Goal: Task Accomplishment & Management: Manage account settings

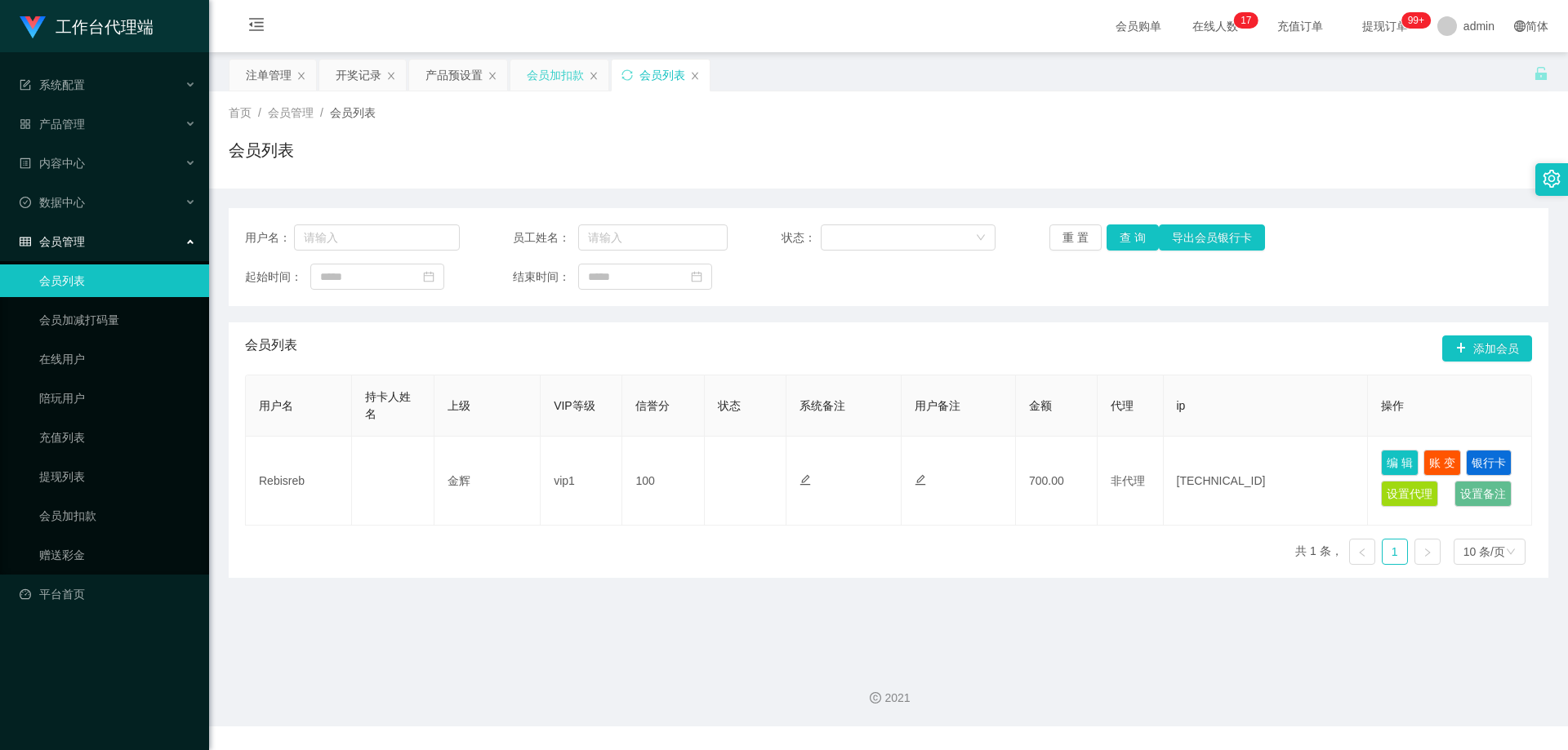
click at [548, 75] on div "会员加扣款" at bounding box center [555, 75] width 57 height 31
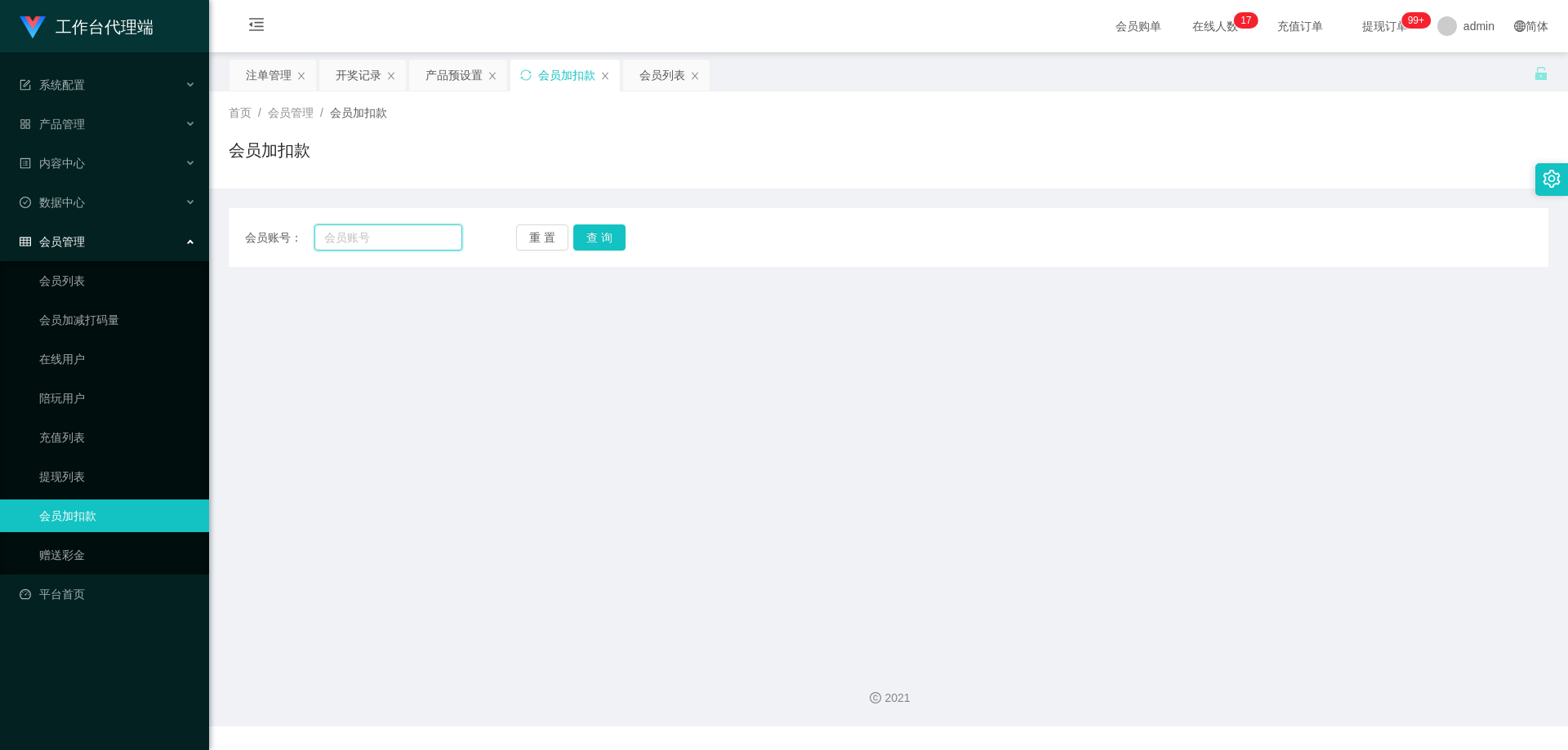
click at [407, 237] on input "text" at bounding box center [388, 237] width 148 height 26
paste input "Bb0301"
type input "Bb0301"
click at [619, 236] on button "查 询" at bounding box center [598, 237] width 52 height 26
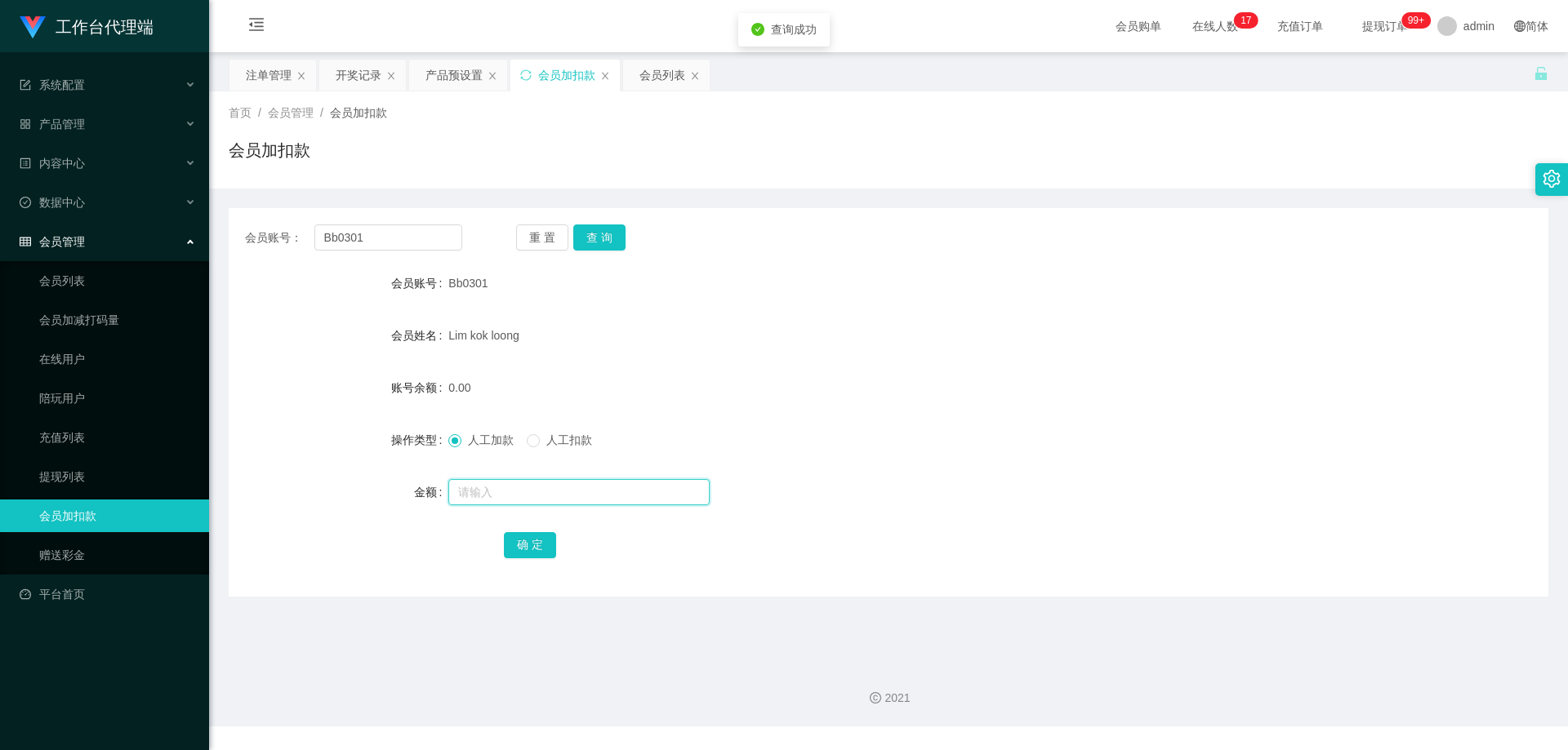
click at [526, 503] on input "text" at bounding box center [578, 492] width 261 height 26
type input "100"
click at [516, 537] on button "确 定" at bounding box center [529, 545] width 52 height 26
click at [801, 305] on form "会员账号 Bb0301 会员姓名 [PERSON_NAME] loong 账号余额 100.00 操作类型 人工加款 人工扣款 金额 确 定" at bounding box center [888, 414] width 1320 height 294
click at [467, 76] on div "产品预设置" at bounding box center [454, 75] width 57 height 31
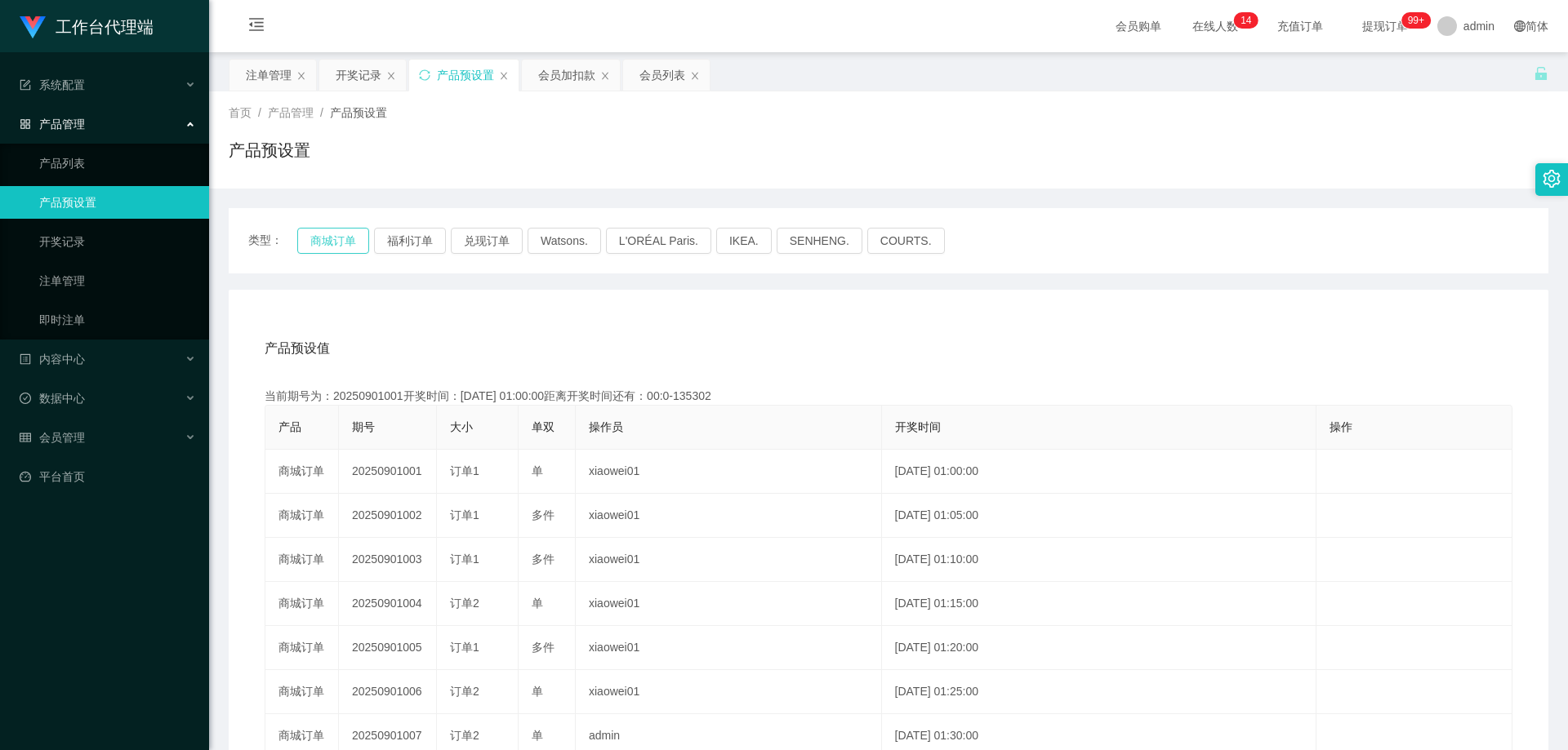
click at [337, 244] on button "商城订单" at bounding box center [333, 240] width 72 height 26
click at [276, 77] on div "注单管理" at bounding box center [268, 75] width 45 height 31
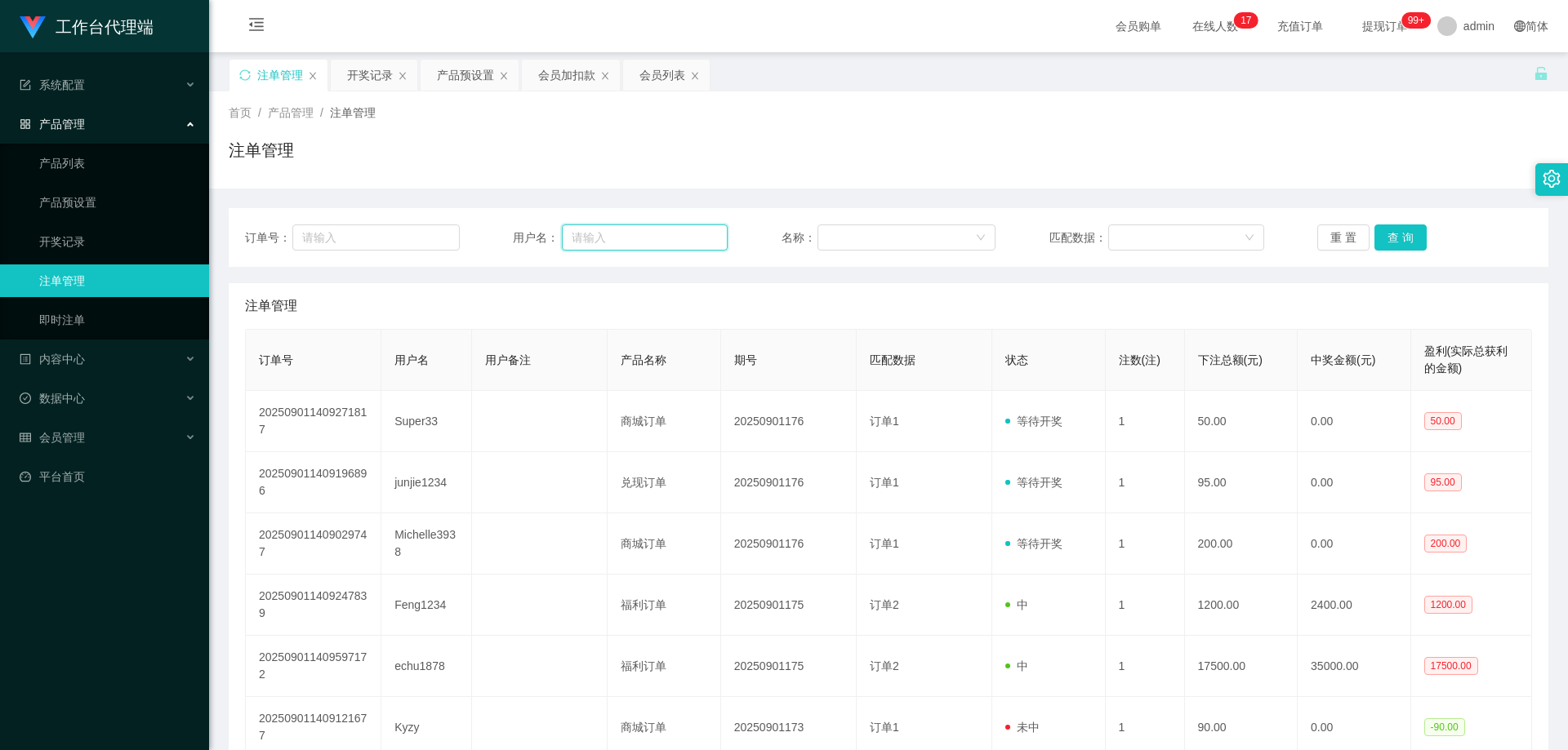
click at [606, 244] on input "text" at bounding box center [645, 237] width 166 height 26
paste input "Bb0301"
type input "Bb0301"
click at [1392, 234] on button "查 询" at bounding box center [1400, 237] width 52 height 26
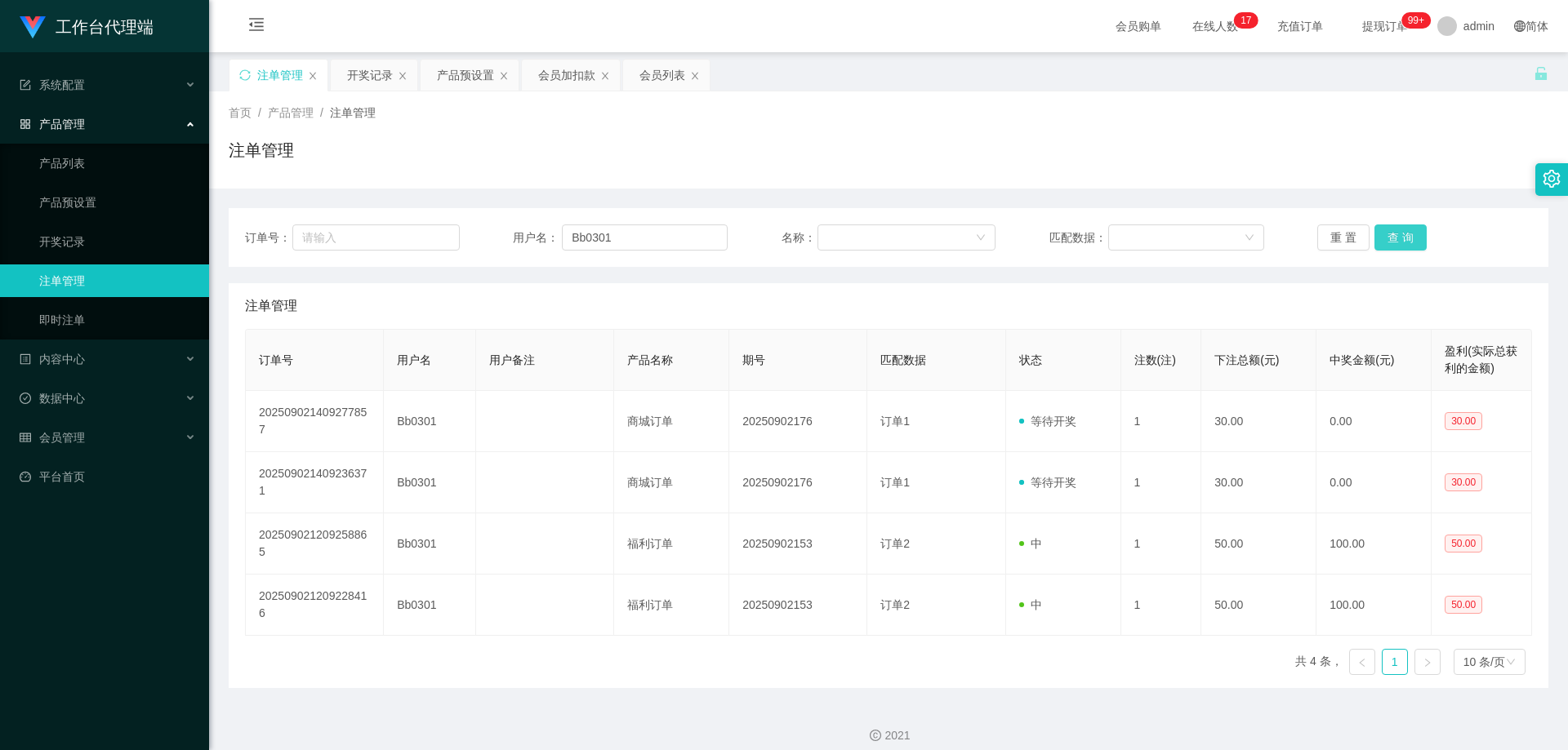
click at [1392, 234] on button "查 询" at bounding box center [1400, 237] width 52 height 26
click at [1392, 234] on button "查 询" at bounding box center [1409, 237] width 70 height 26
click at [1392, 234] on div "重 置 查 询" at bounding box center [1424, 237] width 215 height 26
click at [1392, 234] on button "查 询" at bounding box center [1400, 237] width 52 height 26
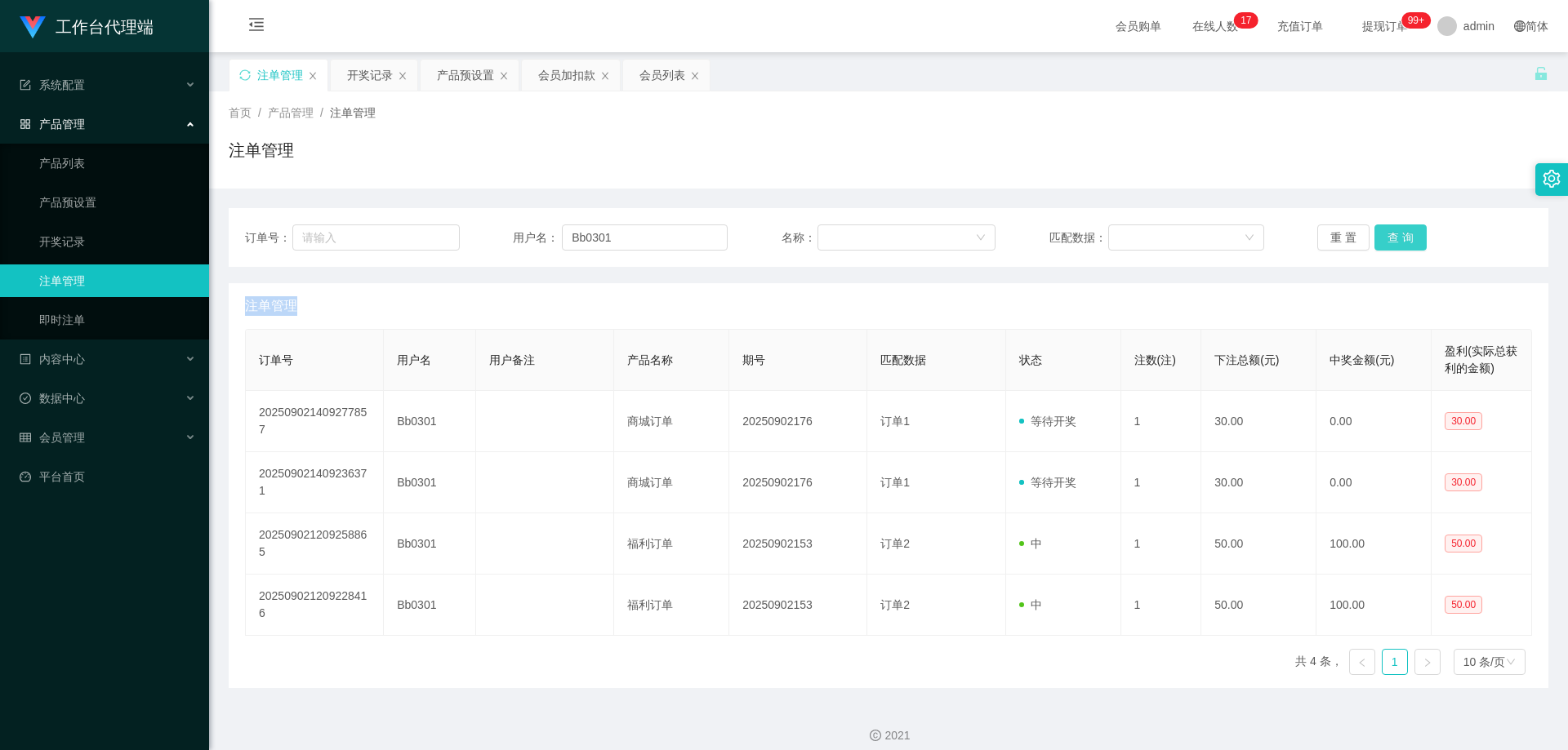
click at [1392, 234] on div "重 置 查 询" at bounding box center [1424, 237] width 215 height 26
click at [1392, 234] on button "查 询" at bounding box center [1400, 237] width 52 height 26
click at [1392, 234] on div "重 置 查 询" at bounding box center [1424, 237] width 215 height 26
click at [1392, 234] on button "查 询" at bounding box center [1400, 237] width 52 height 26
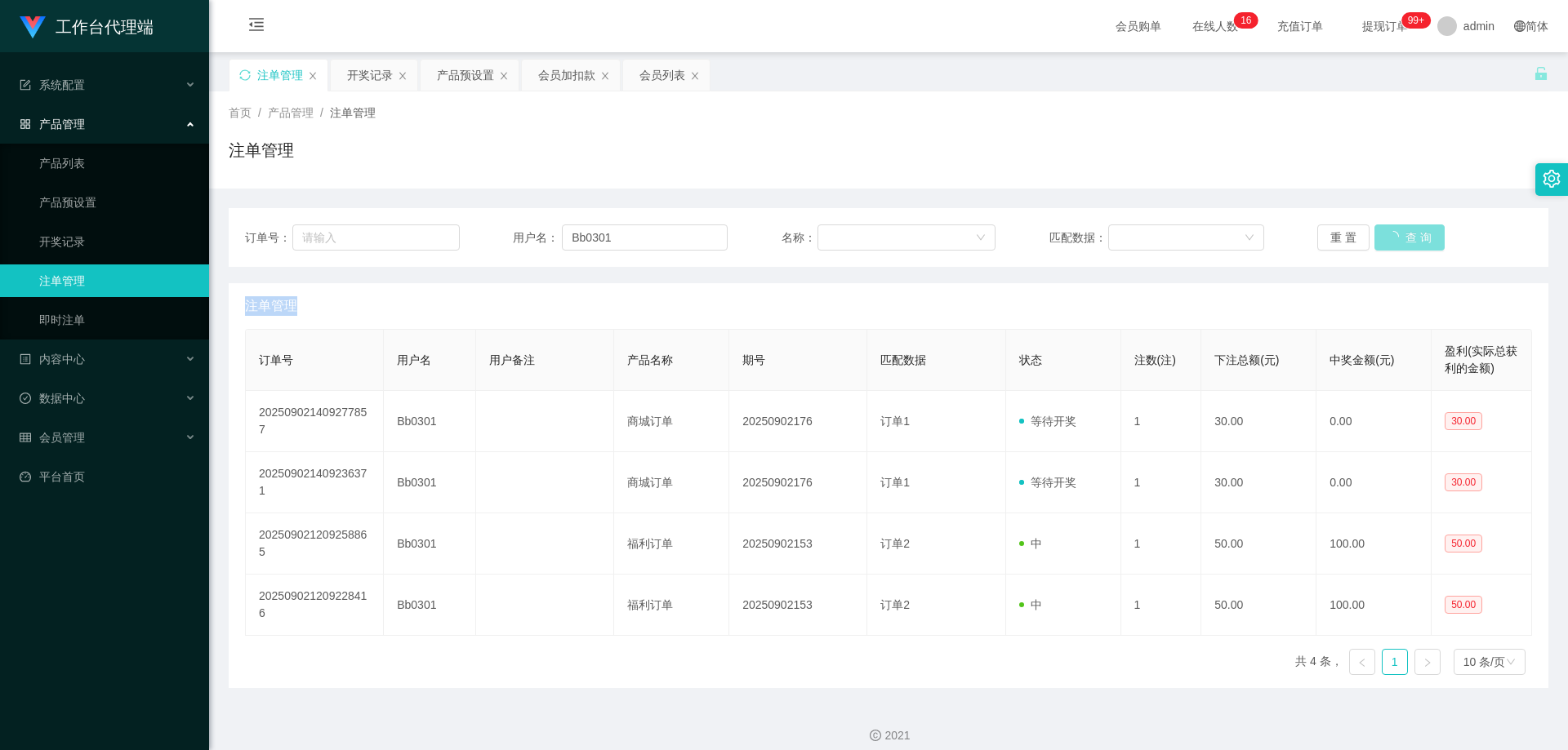
click at [1392, 234] on div "重 置 查 询" at bounding box center [1424, 237] width 215 height 26
click at [1392, 234] on button "查 询" at bounding box center [1400, 237] width 52 height 26
click at [1392, 234] on div "重 置 查 询" at bounding box center [1424, 237] width 215 height 26
click at [1392, 234] on button "查 询" at bounding box center [1400, 237] width 52 height 26
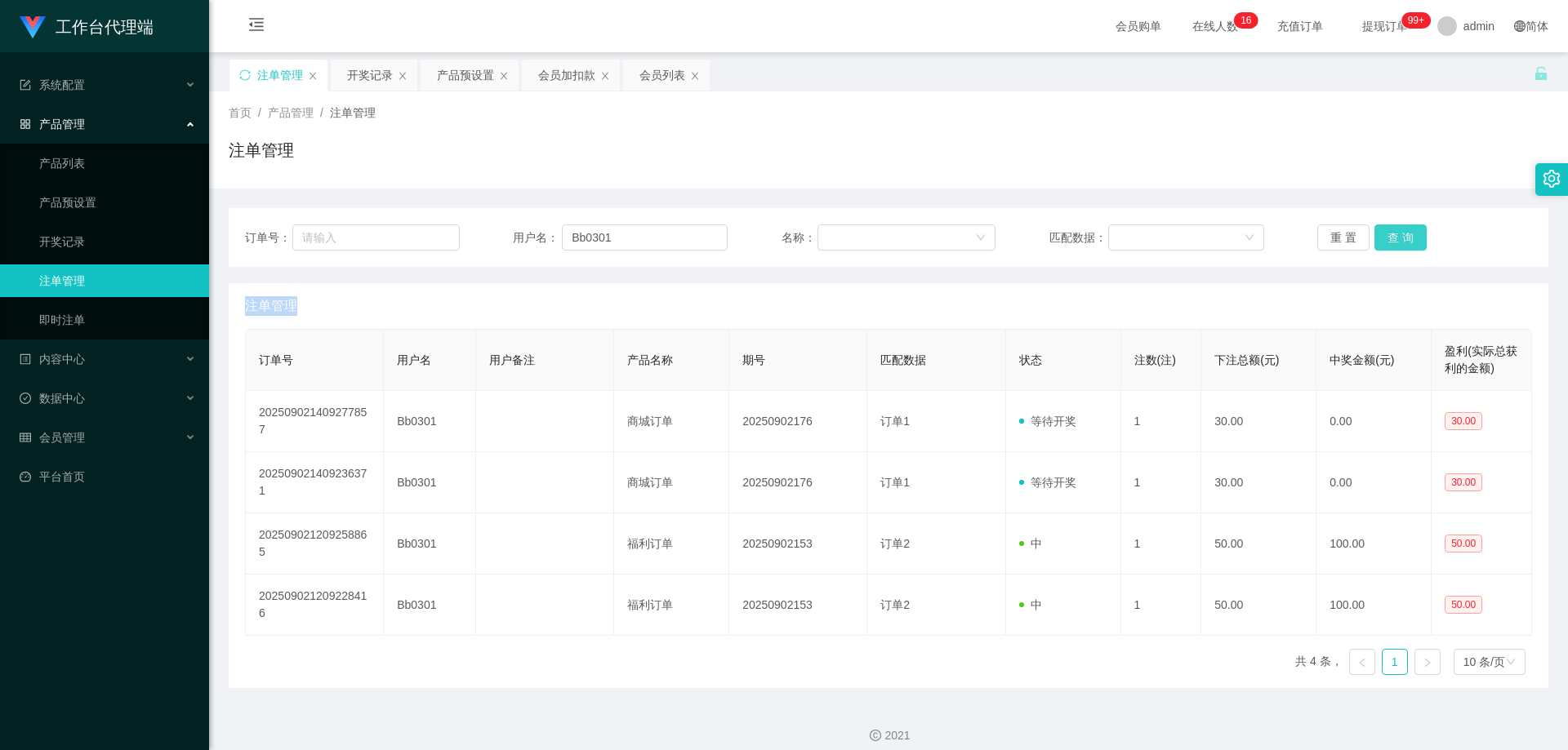
click at [1392, 234] on button "查 询" at bounding box center [1400, 237] width 52 height 26
click at [1392, 234] on div "重 置 查 询" at bounding box center [1424, 237] width 215 height 26
click at [1392, 234] on button "查 询" at bounding box center [1400, 237] width 52 height 26
click at [368, 77] on div "开奖记录" at bounding box center [370, 75] width 45 height 31
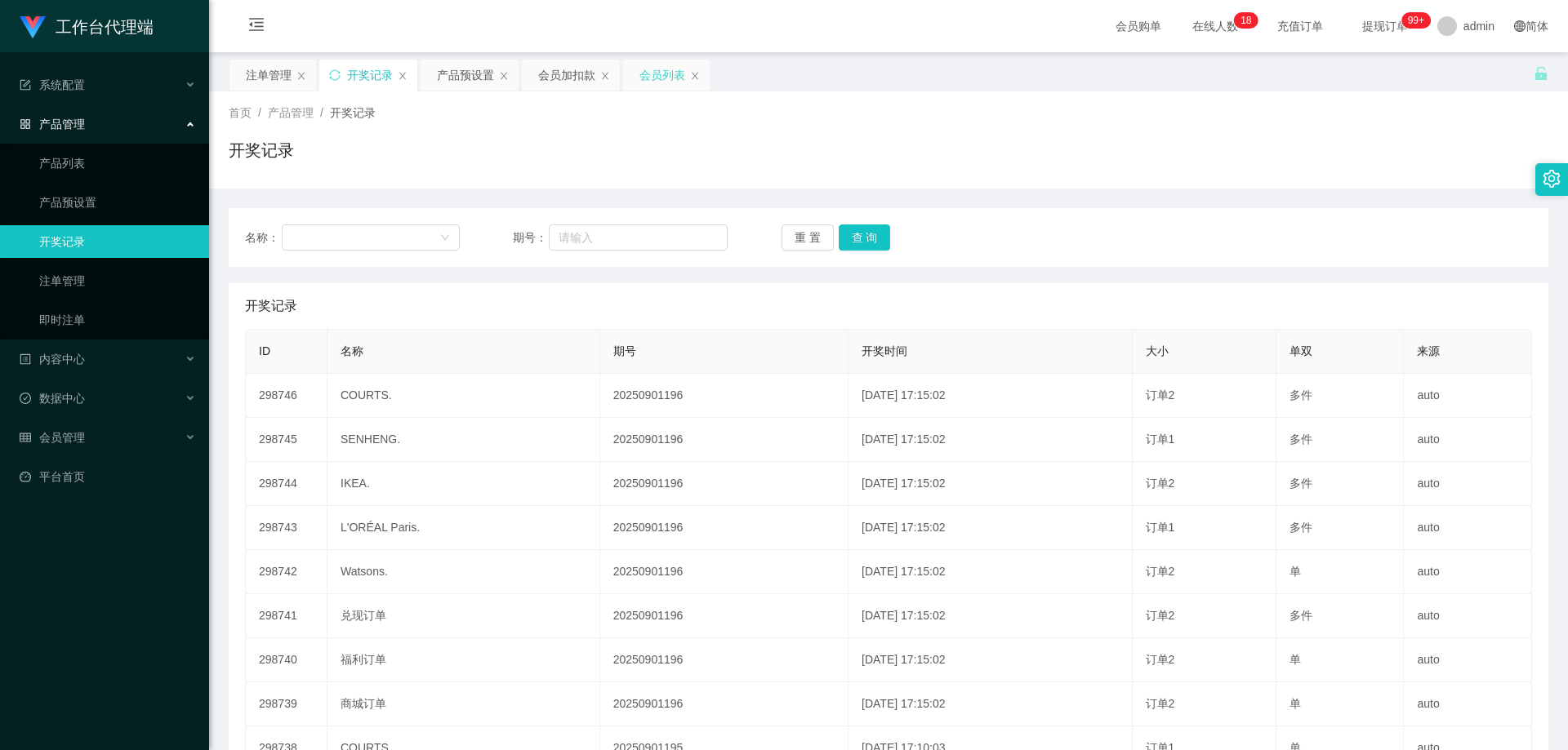
click at [645, 70] on div "会员列表" at bounding box center [662, 75] width 45 height 31
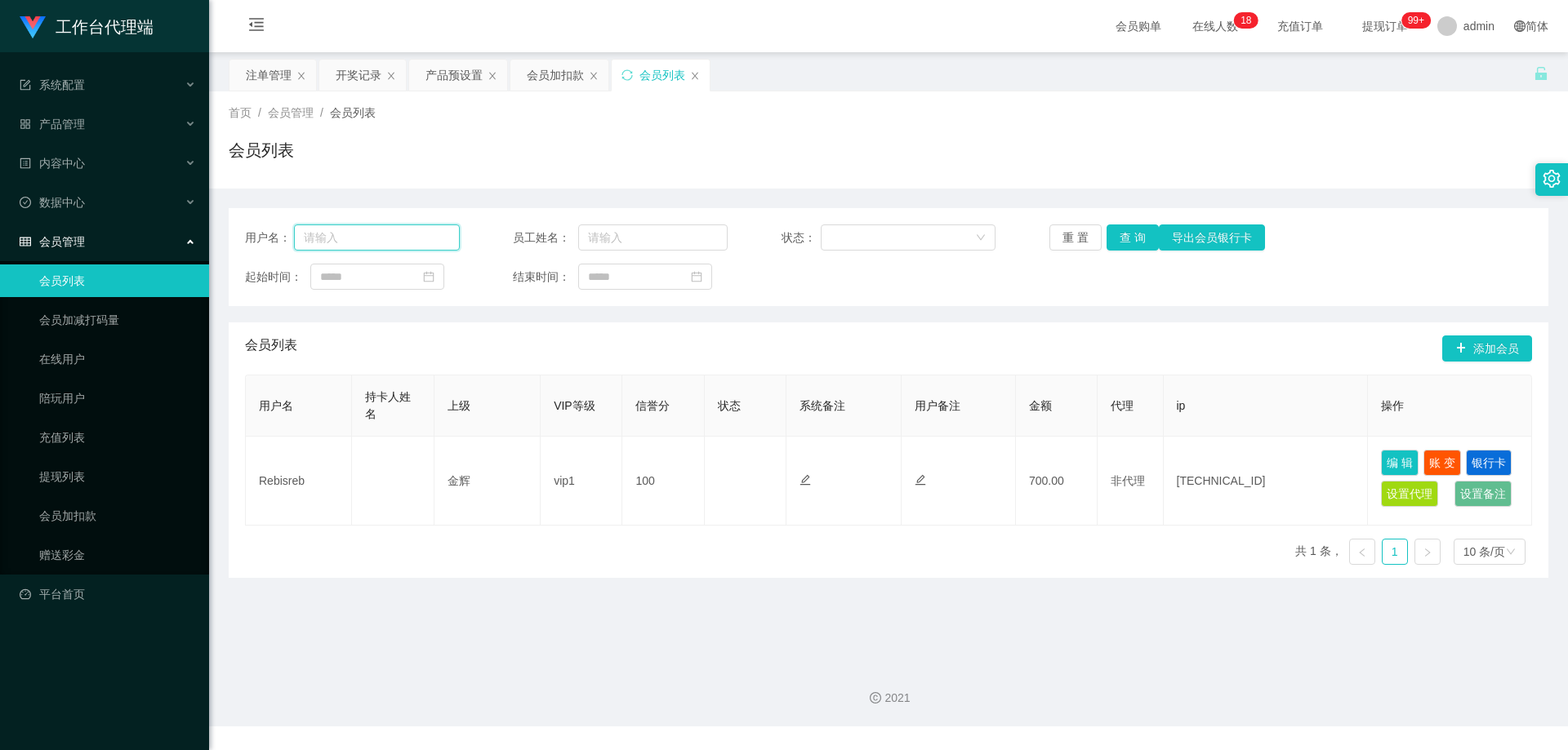
drag, startPoint x: 367, startPoint y: 239, endPoint x: 463, endPoint y: 238, distance: 96.0
click at [367, 239] on input "text" at bounding box center [377, 237] width 166 height 26
paste input "Bb0301"
type input "Bb0301"
click at [1127, 235] on button "查 询" at bounding box center [1132, 237] width 52 height 26
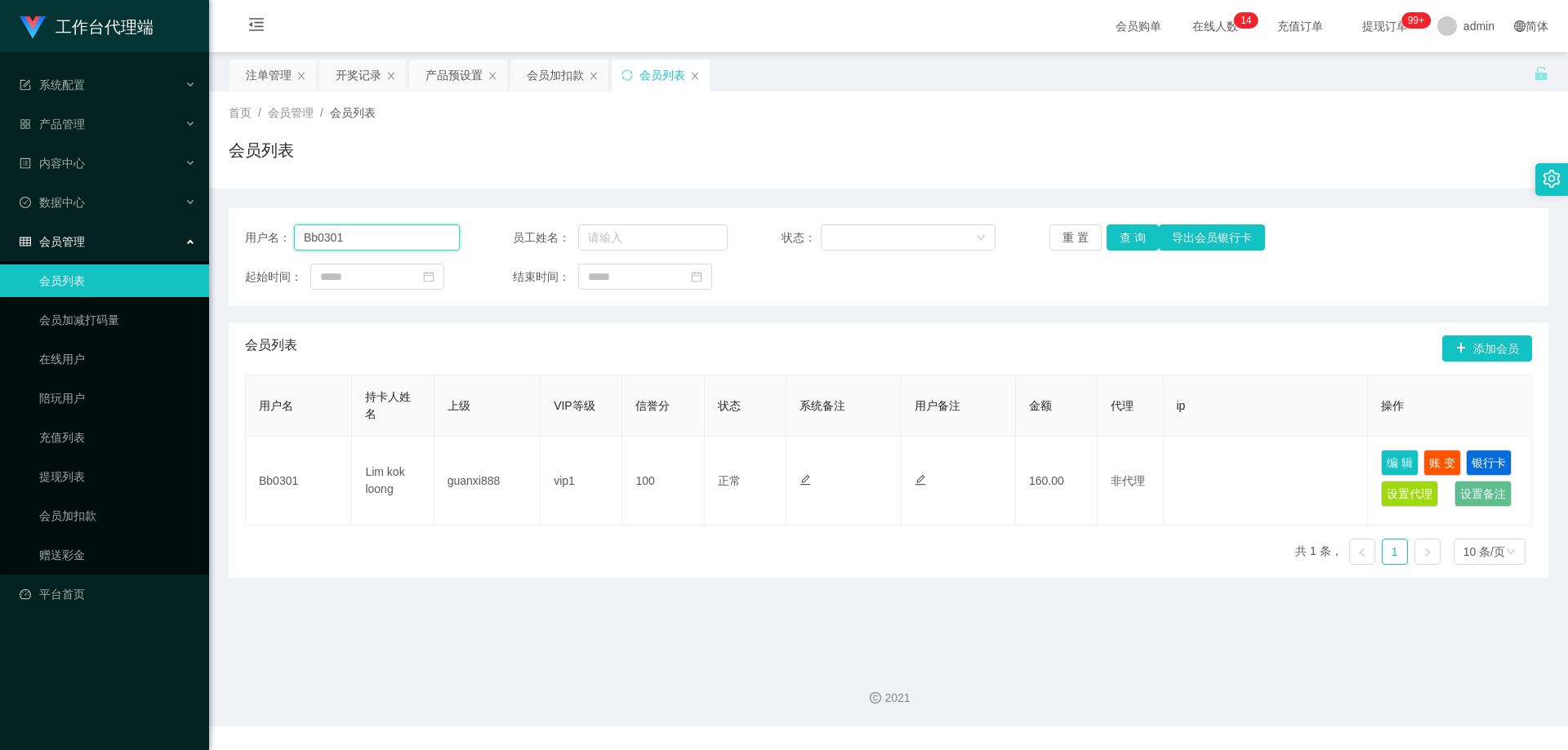
drag, startPoint x: 368, startPoint y: 234, endPoint x: 256, endPoint y: 234, distance: 112.0
click at [256, 234] on div "用户名： Bb0301" at bounding box center [352, 237] width 215 height 26
click at [568, 84] on div "会员加扣款" at bounding box center [555, 75] width 57 height 31
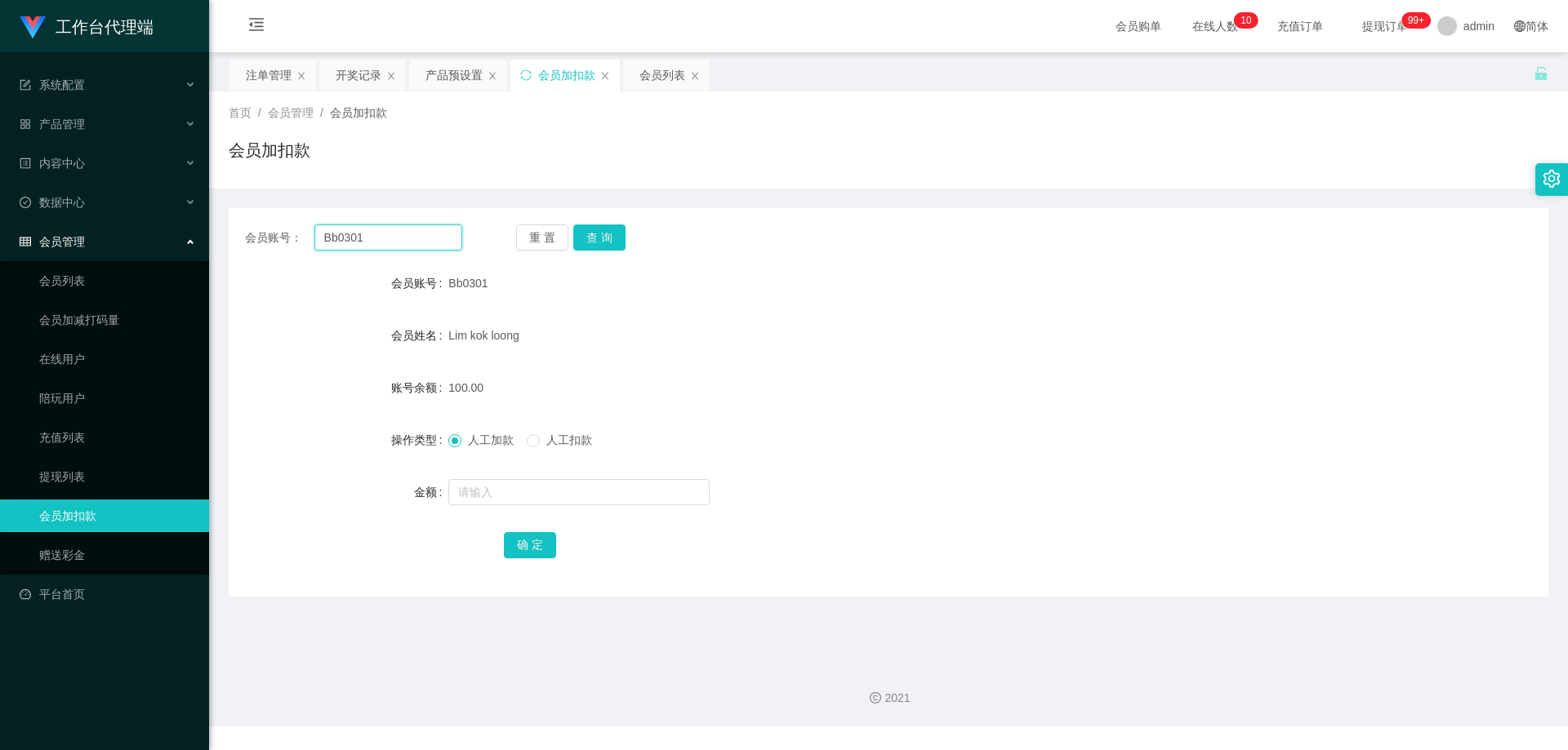
drag, startPoint x: 398, startPoint y: 242, endPoint x: 448, endPoint y: 241, distance: 50.0
click at [398, 242] on input "Bb0301" at bounding box center [388, 237] width 148 height 26
drag, startPoint x: 590, startPoint y: 230, endPoint x: 603, endPoint y: 241, distance: 17.0
click at [591, 230] on button "查 询" at bounding box center [598, 237] width 52 height 26
click at [560, 441] on span "人工扣款" at bounding box center [568, 440] width 59 height 13
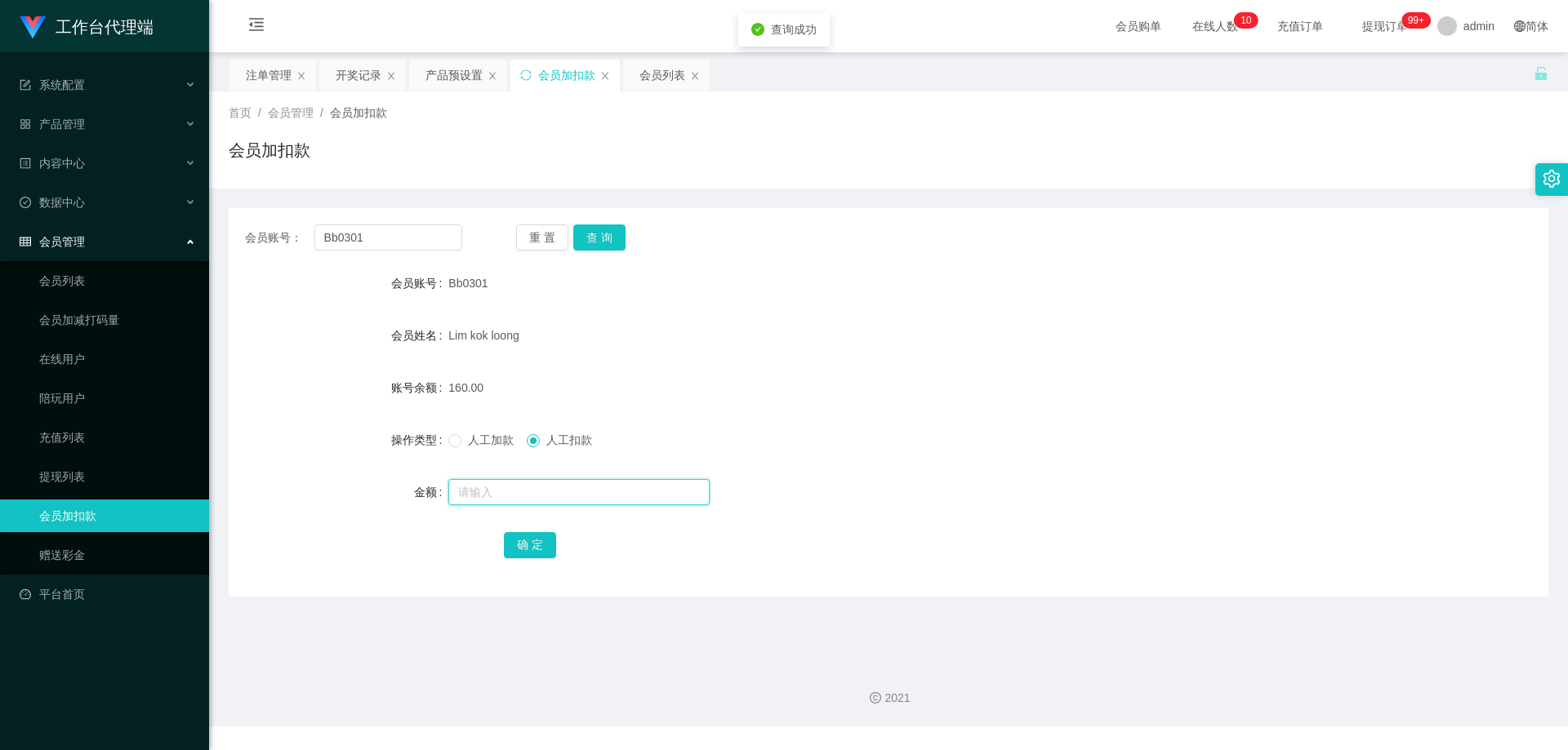
click at [548, 493] on input "text" at bounding box center [578, 492] width 261 height 26
type input "30"
click at [512, 559] on div "确 定" at bounding box center [889, 545] width 770 height 33
drag, startPoint x: 525, startPoint y: 549, endPoint x: 540, endPoint y: 547, distance: 15.1
click at [525, 549] on button "确 定" at bounding box center [529, 545] width 52 height 26
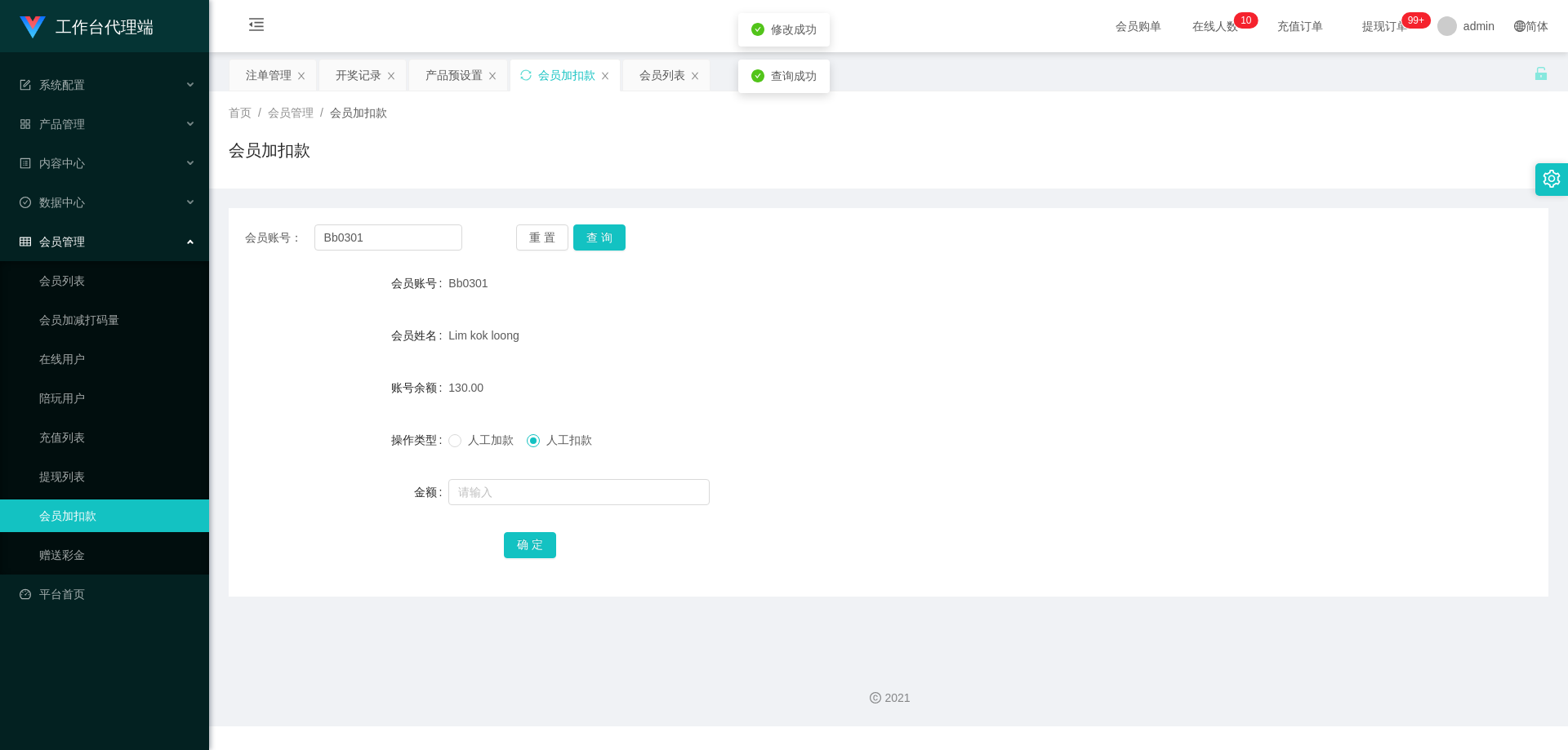
click at [954, 315] on form "会员账号 Bb0301 会员姓名 [PERSON_NAME] loong 账号余额 130.00 操作类型 人工加款 人工扣款 金额 确 定" at bounding box center [888, 414] width 1320 height 294
